Goal: Check status: Check status

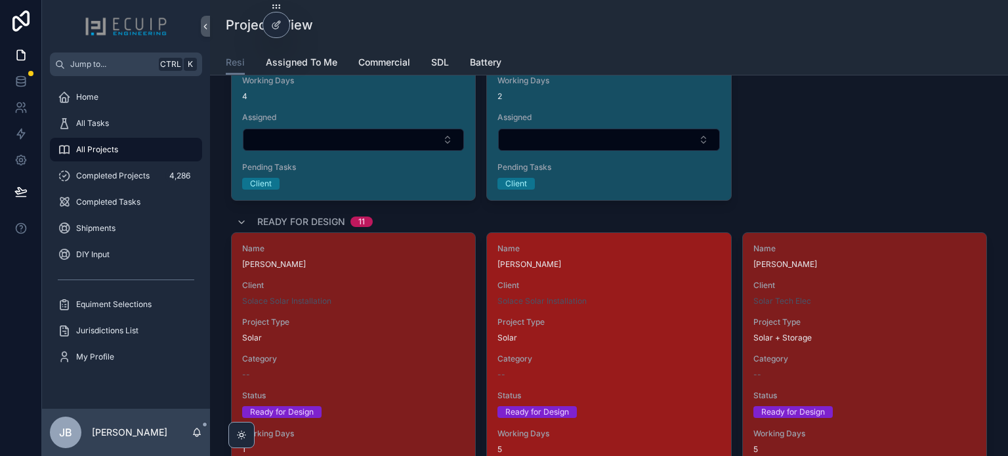
scroll to position [1641, 0]
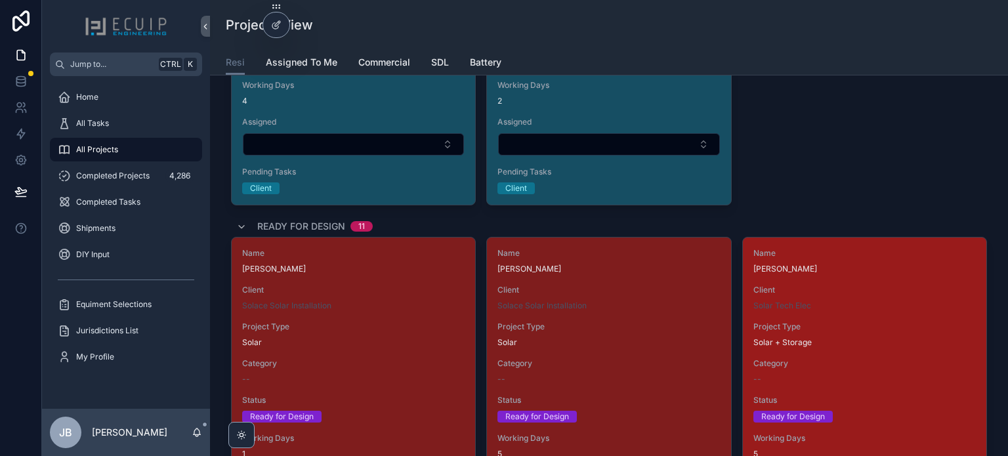
click at [819, 314] on div "Name [PERSON_NAME] Client Solar Tech Elec Project Type Solar + Storage Category…" at bounding box center [864, 393] width 243 height 311
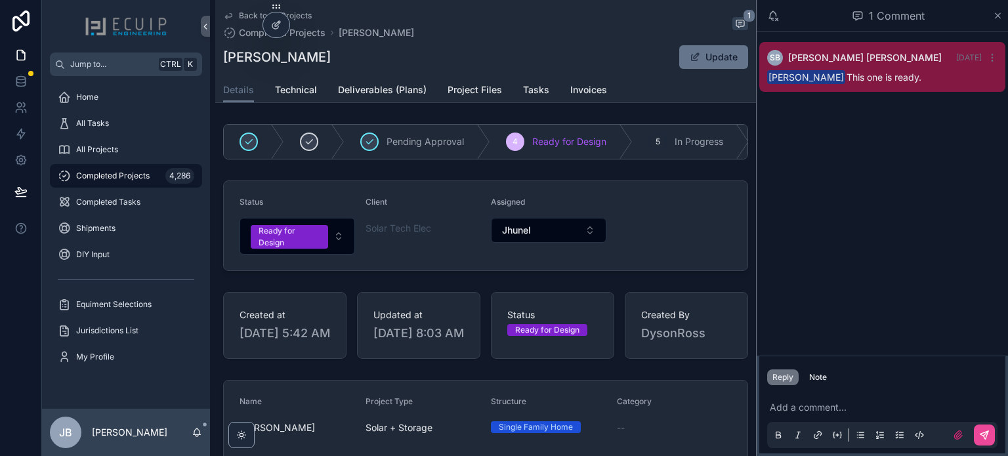
drag, startPoint x: 320, startPoint y: 64, endPoint x: 224, endPoint y: 59, distance: 95.9
click at [224, 59] on div "[PERSON_NAME] Update" at bounding box center [485, 57] width 525 height 25
copy h1 "[PERSON_NAME]"
click at [292, 233] on div "Ready for Design" at bounding box center [290, 237] width 62 height 24
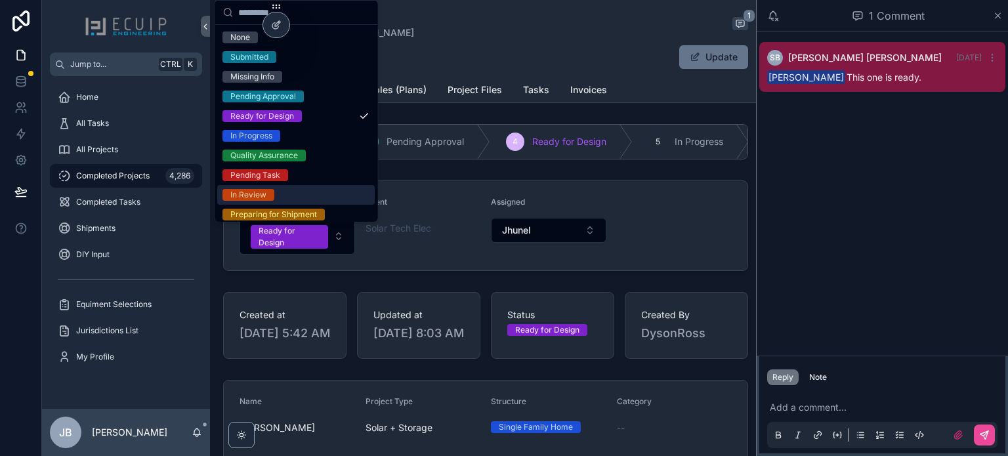
click at [286, 186] on div "In Review" at bounding box center [295, 195] width 157 height 20
